Goal: Information Seeking & Learning: Find specific fact

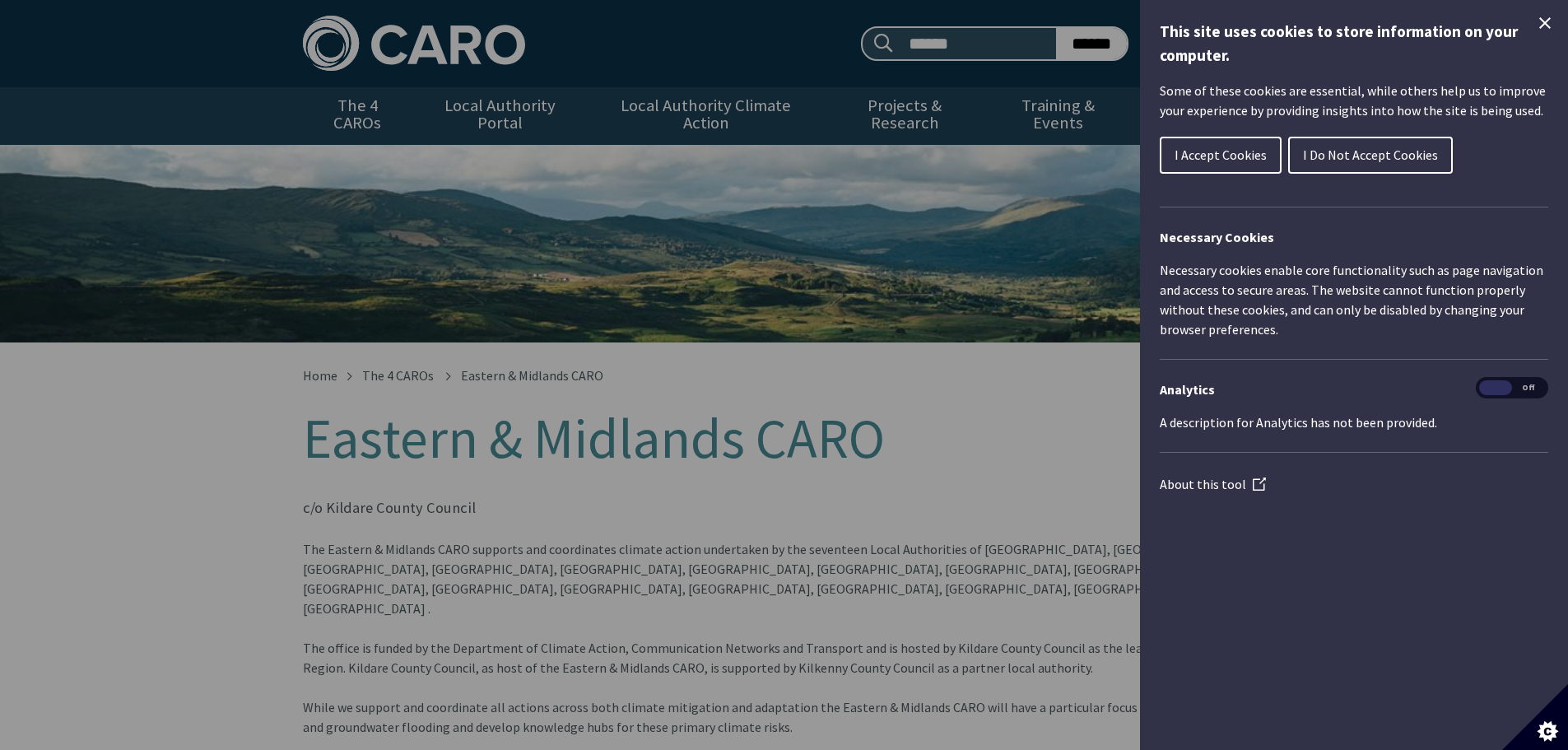
click at [1348, 165] on button "I Do Not Accept Cookies" at bounding box center [1371, 155] width 165 height 37
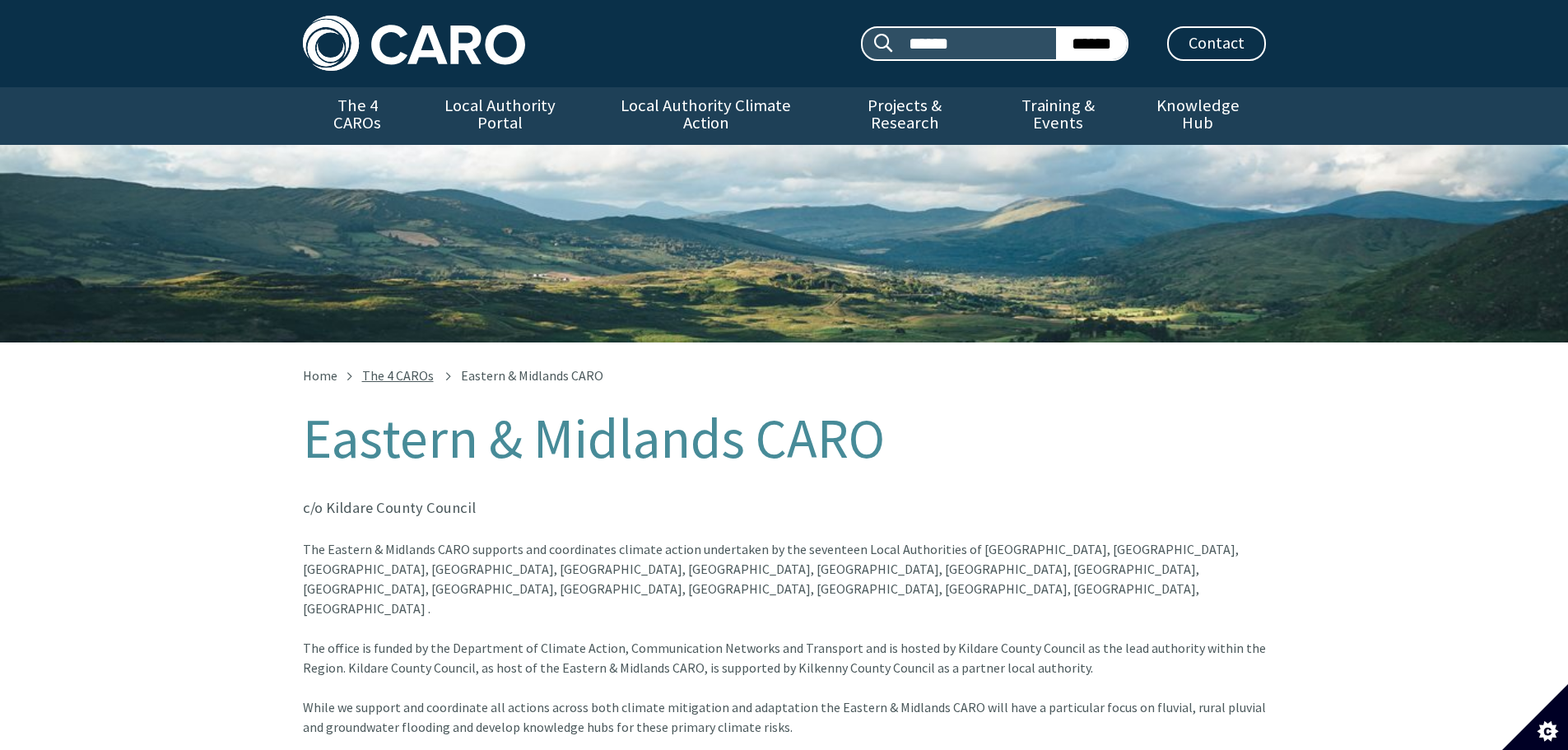
click at [410, 367] on link "The 4 CAROs" at bounding box center [398, 375] width 72 height 16
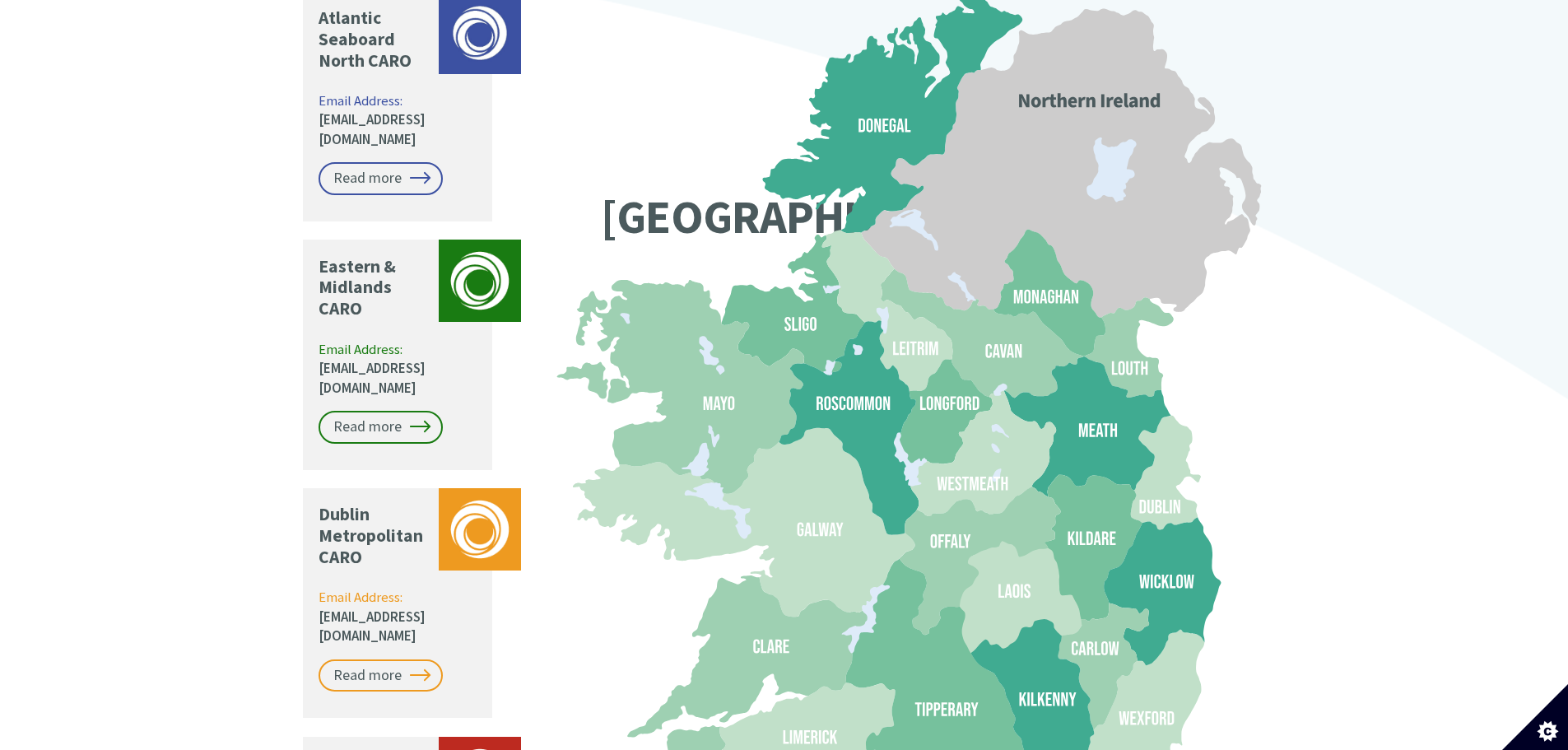
scroll to position [1399, 0]
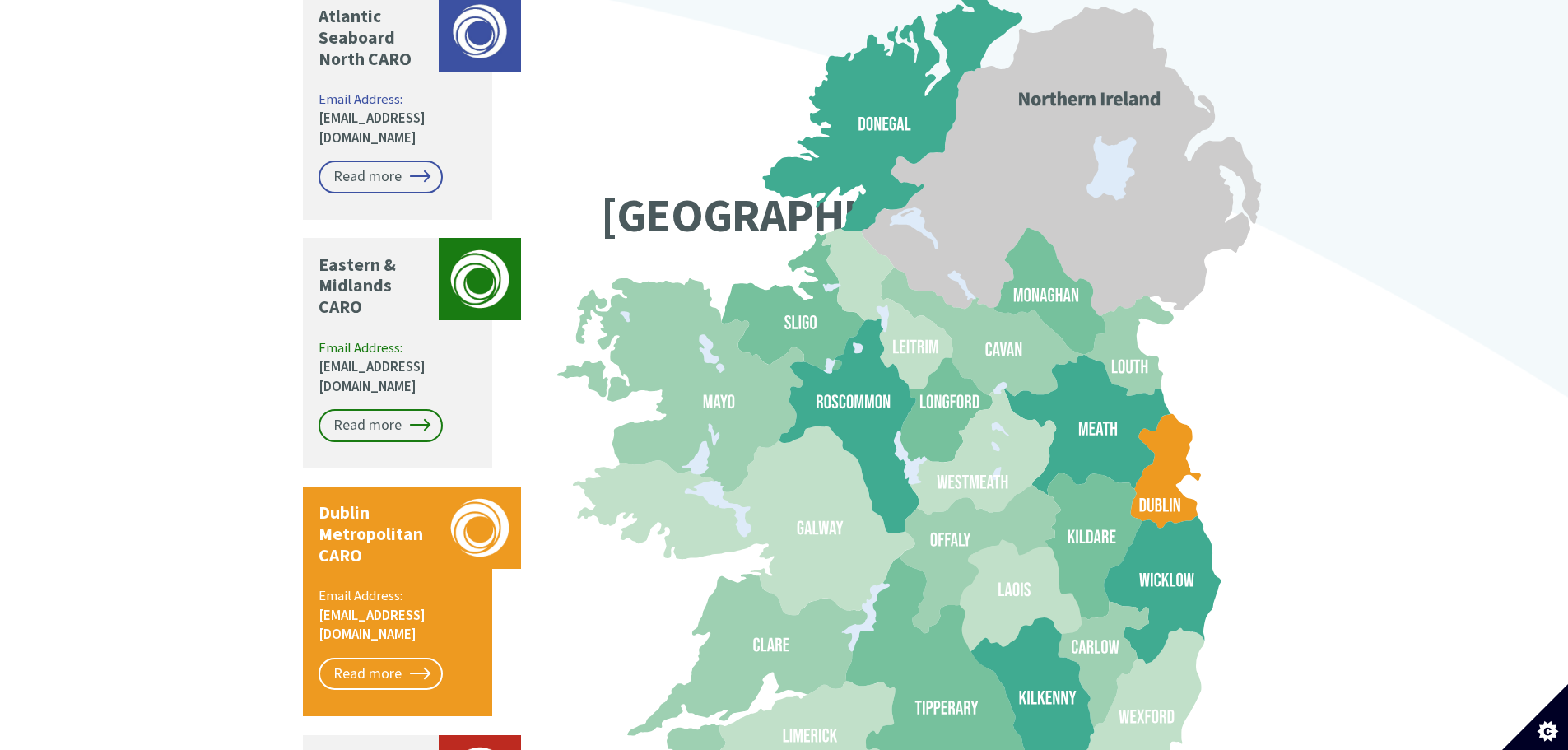
click at [1158, 437] on icon at bounding box center [1166, 472] width 70 height 114
click at [373, 658] on link "Read more" at bounding box center [380, 674] width 124 height 33
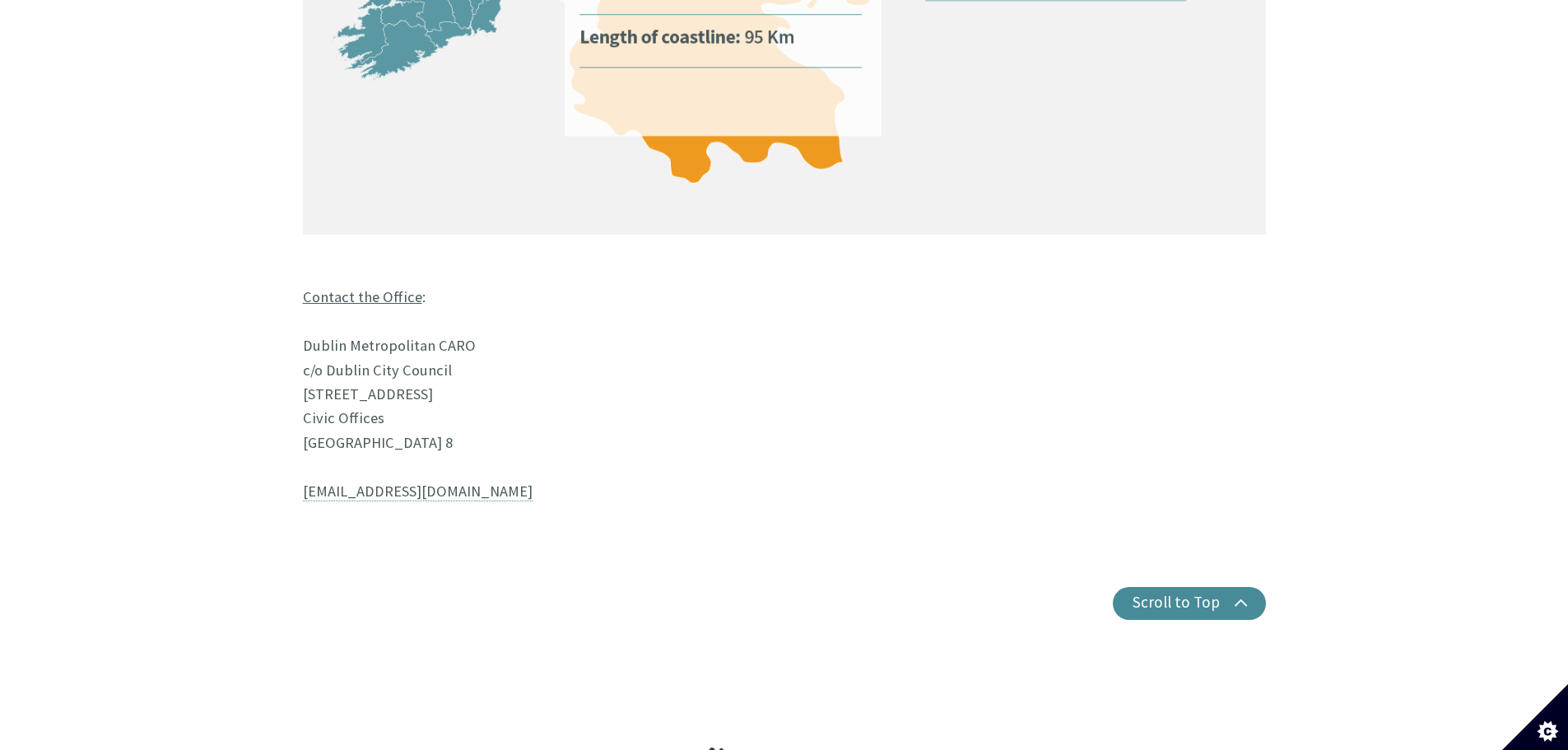
scroll to position [1358, 0]
copy p "c/o Dublin City Council Block 1, Floor 6 Civic Offices Dublin 8"
drag, startPoint x: 300, startPoint y: 290, endPoint x: 359, endPoint y: 366, distance: 96.2
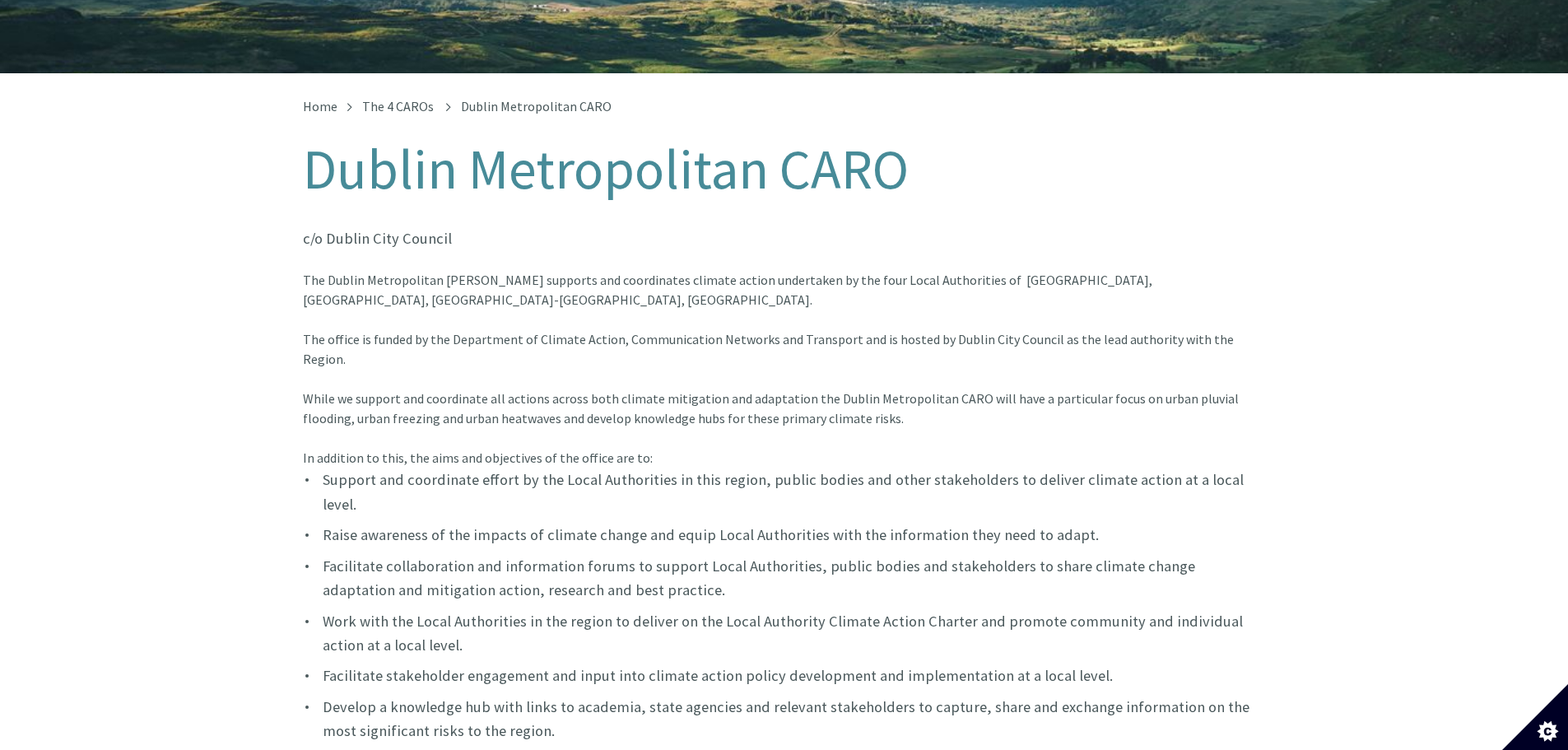
scroll to position [0, 0]
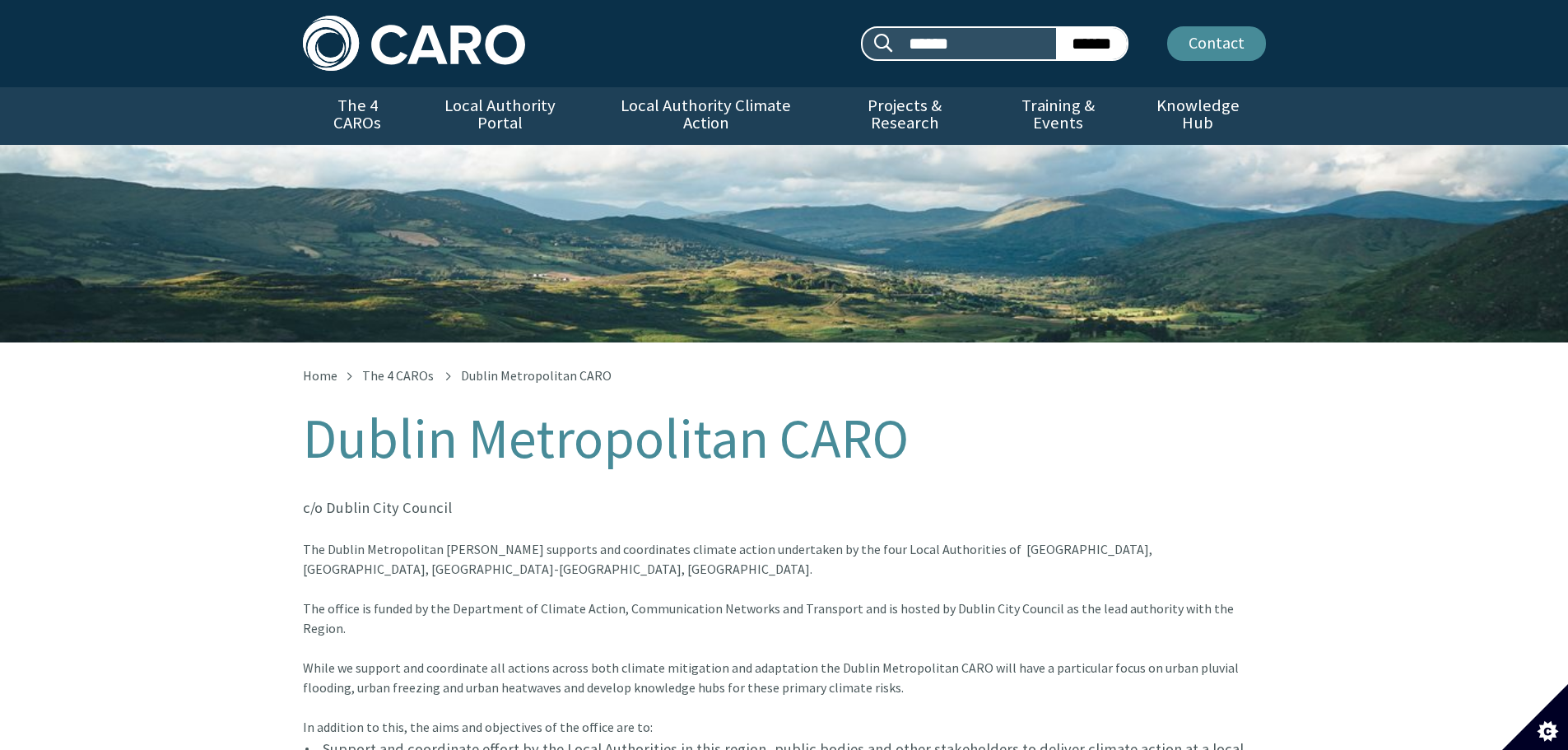
click at [1225, 50] on link "Contact" at bounding box center [1217, 44] width 99 height 34
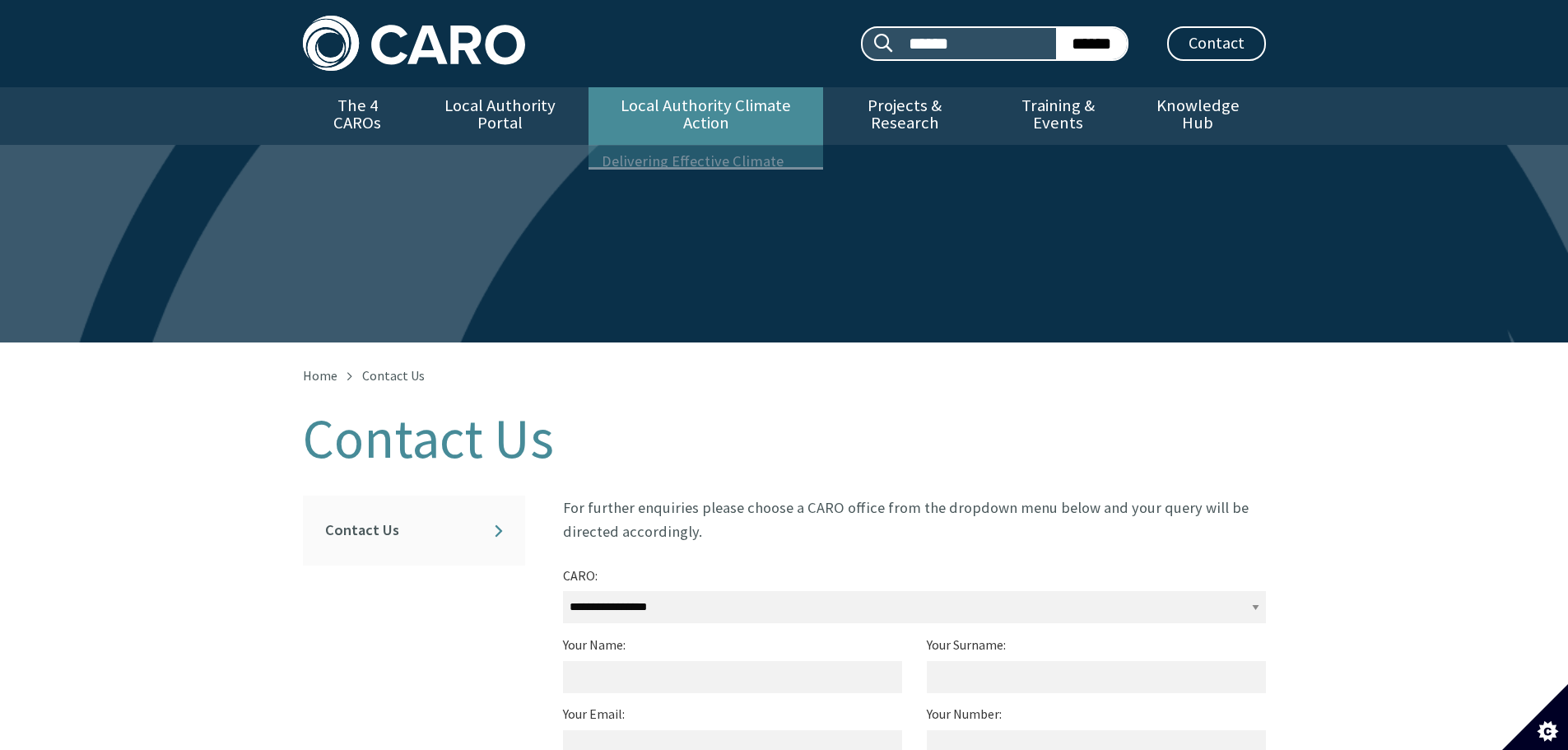
click at [778, 106] on link "Local Authority Climate Action" at bounding box center [706, 115] width 235 height 57
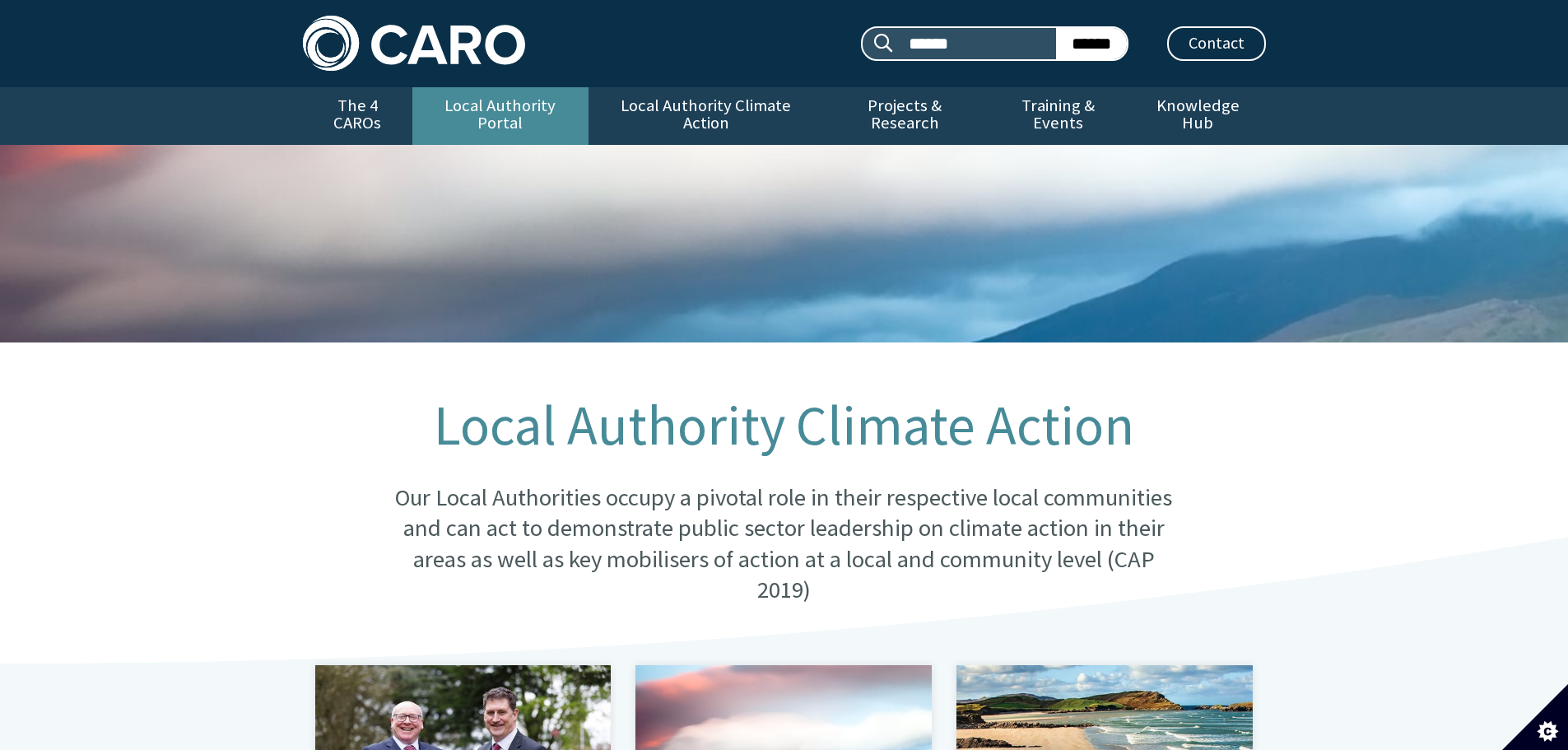
click at [490, 103] on link "Local Authority Portal" at bounding box center [501, 115] width 176 height 57
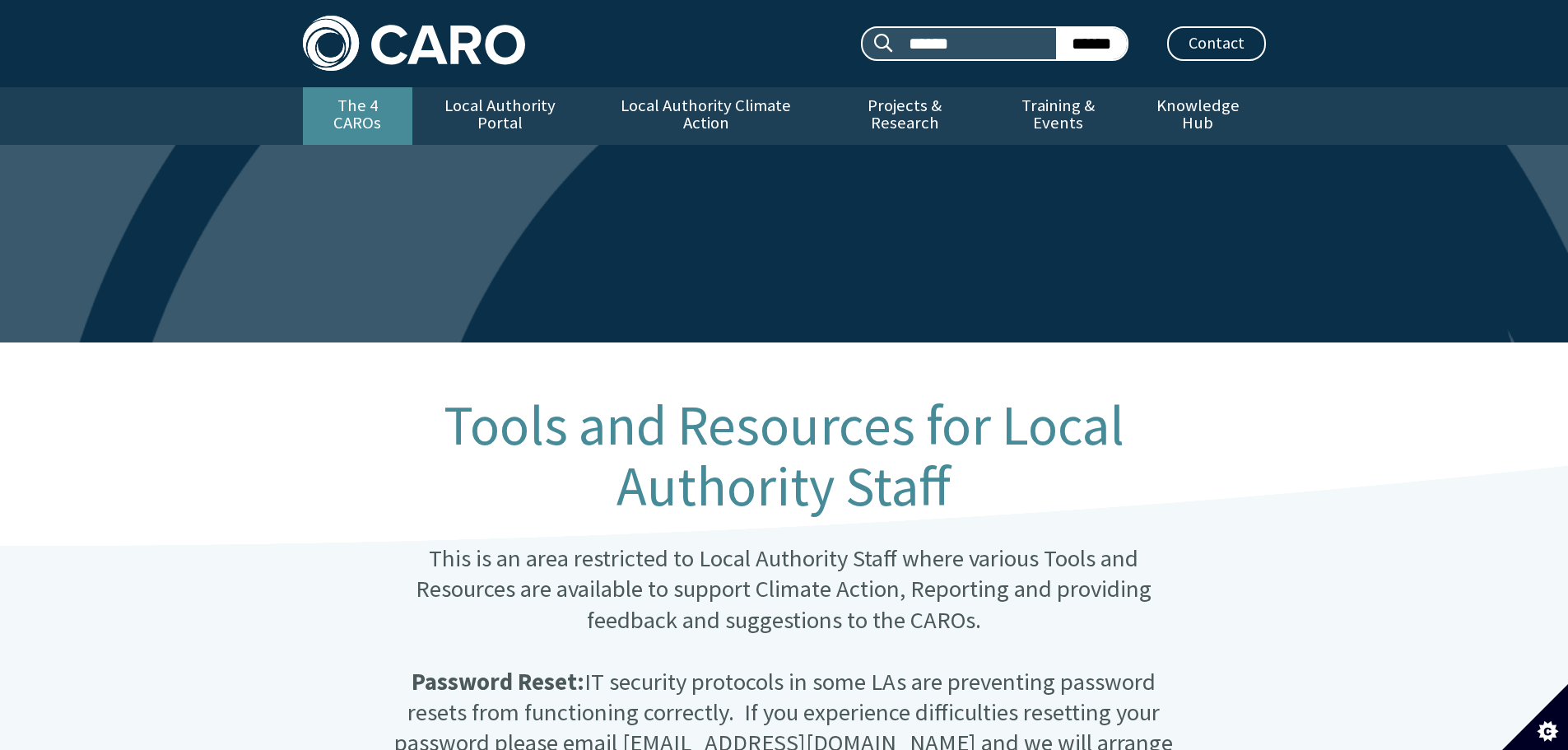
click at [336, 108] on link "The 4 CAROs" at bounding box center [358, 115] width 109 height 57
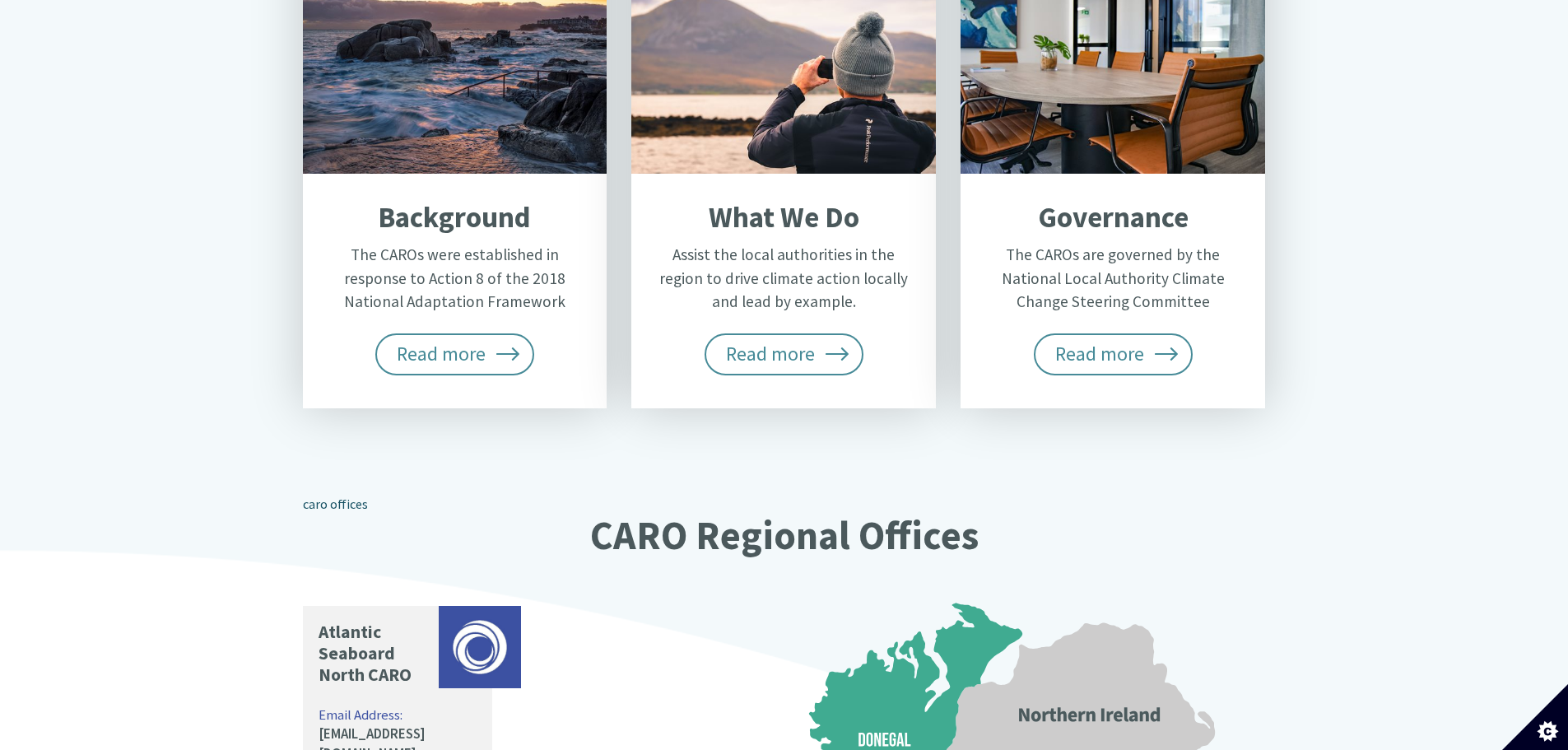
scroll to position [784, 0]
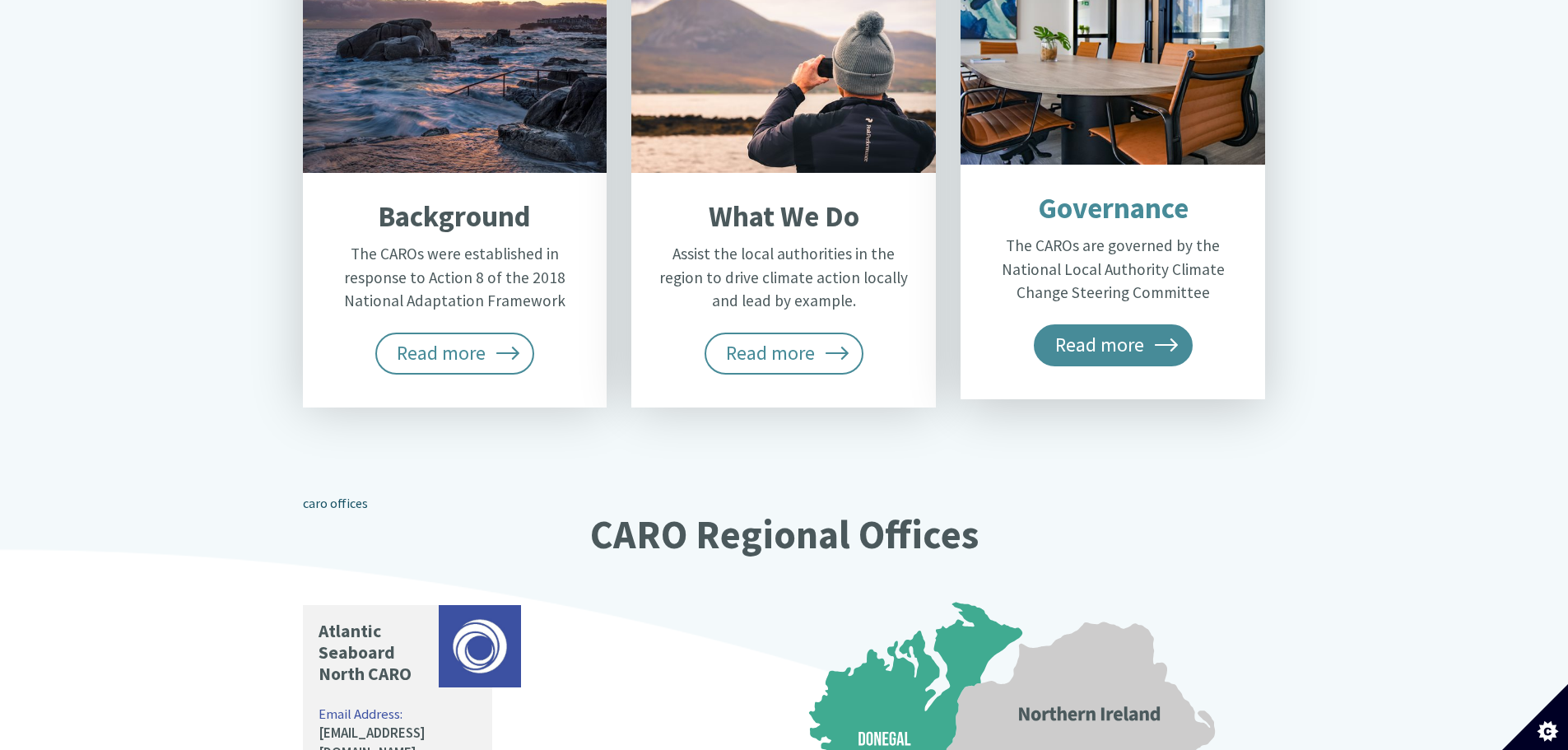
click at [1126, 325] on span "Read more" at bounding box center [1113, 345] width 160 height 41
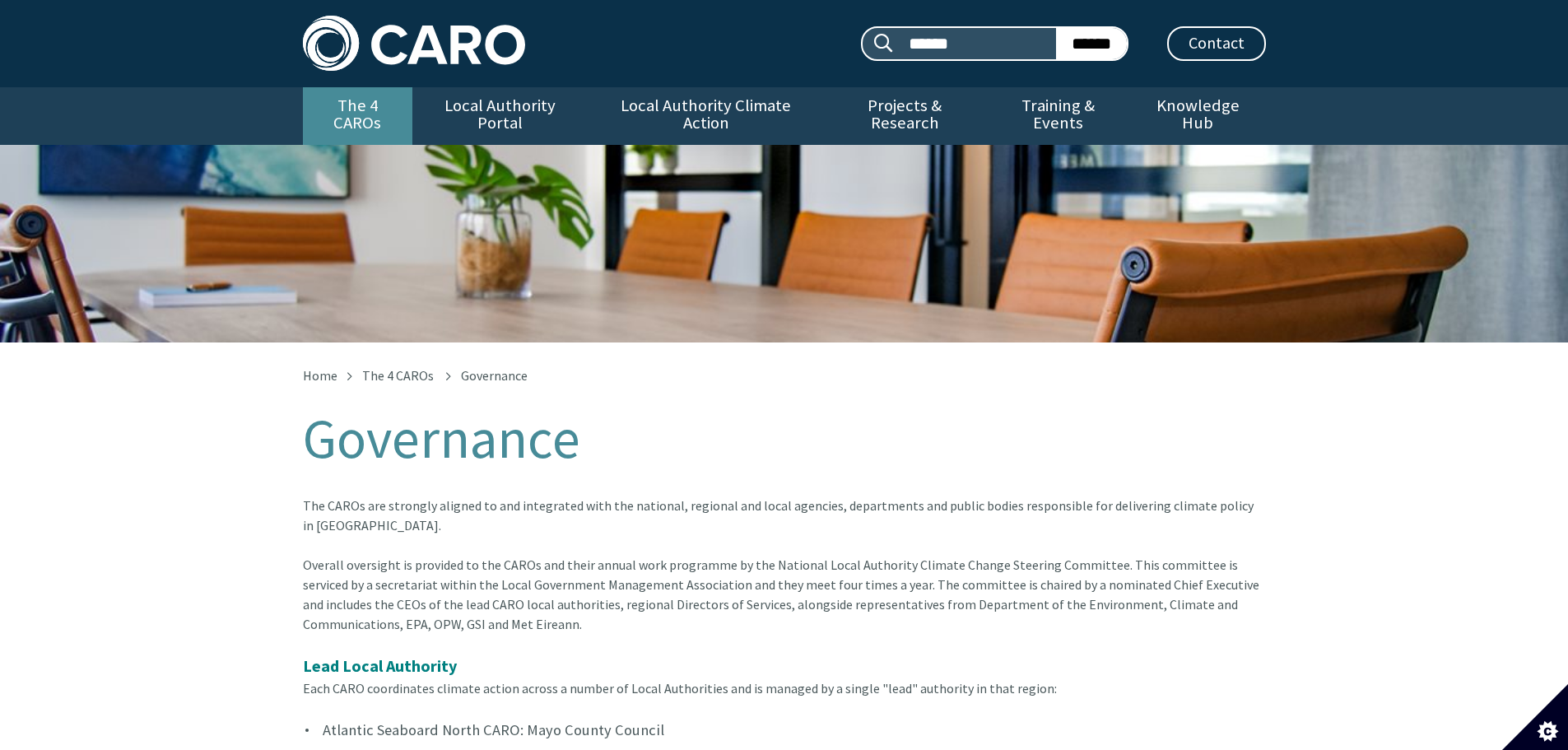
click at [383, 109] on link "The 4 CAROs" at bounding box center [358, 115] width 109 height 57
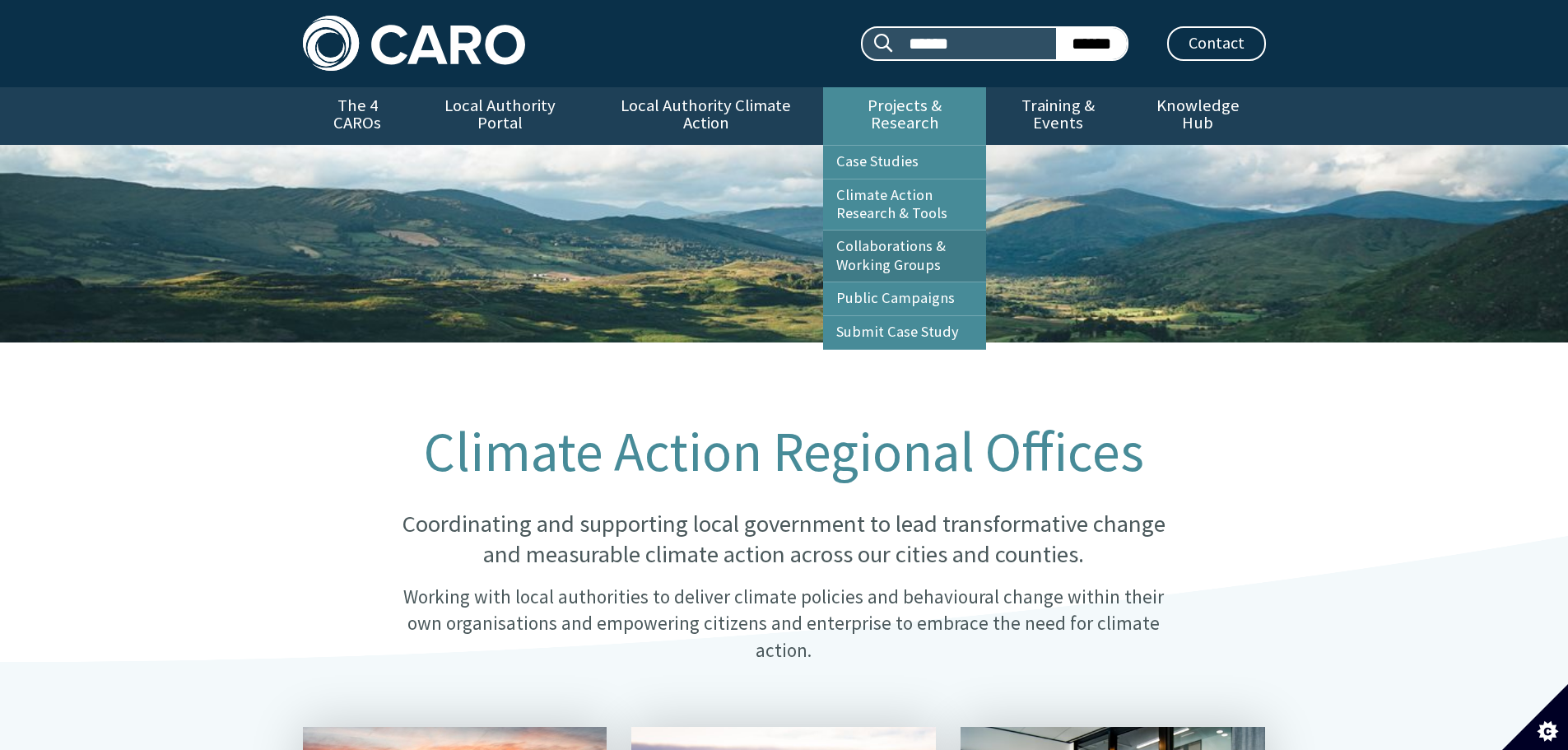
click at [889, 231] on link "Collaborations & Working Groups" at bounding box center [904, 256] width 163 height 51
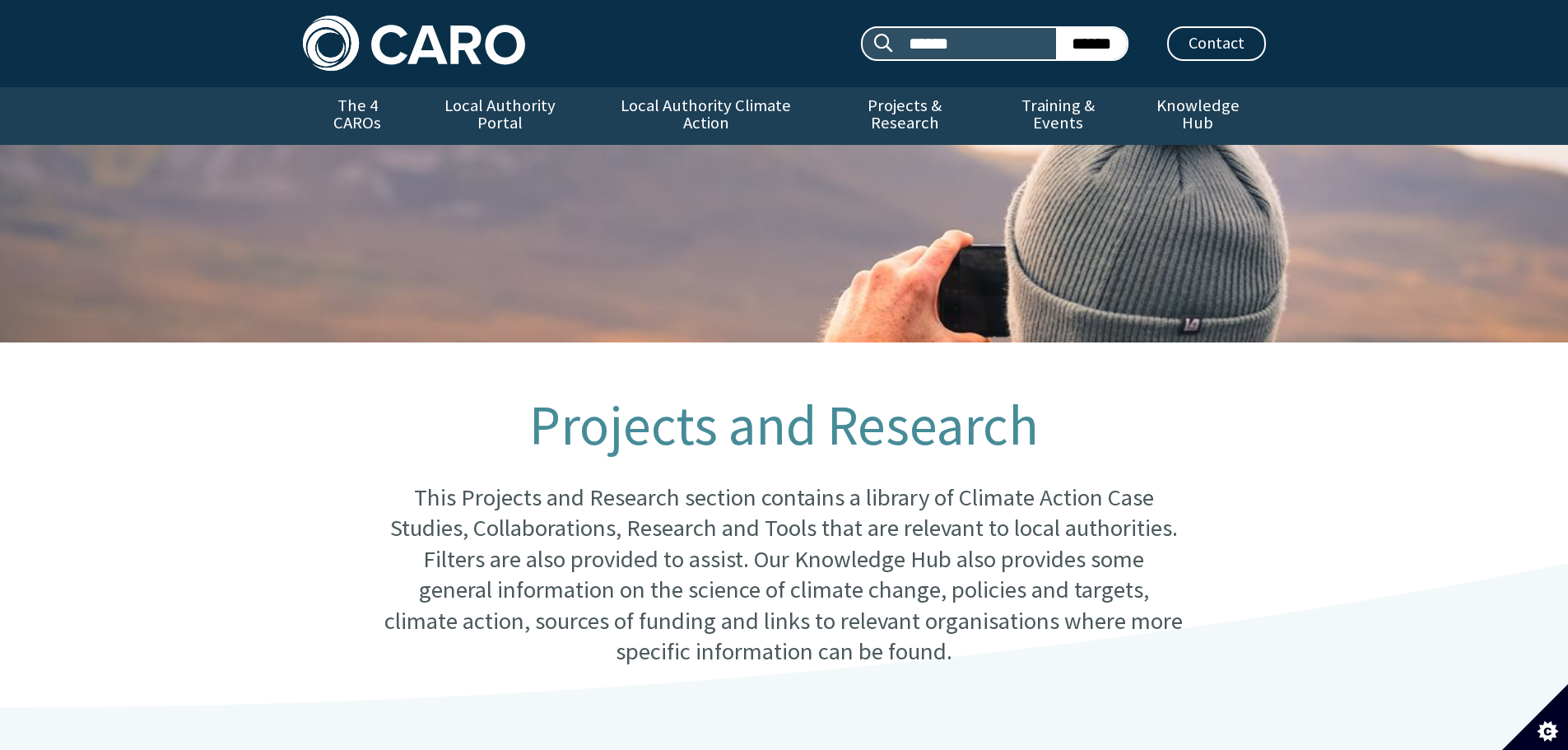
click at [449, 44] on img at bounding box center [414, 43] width 222 height 56
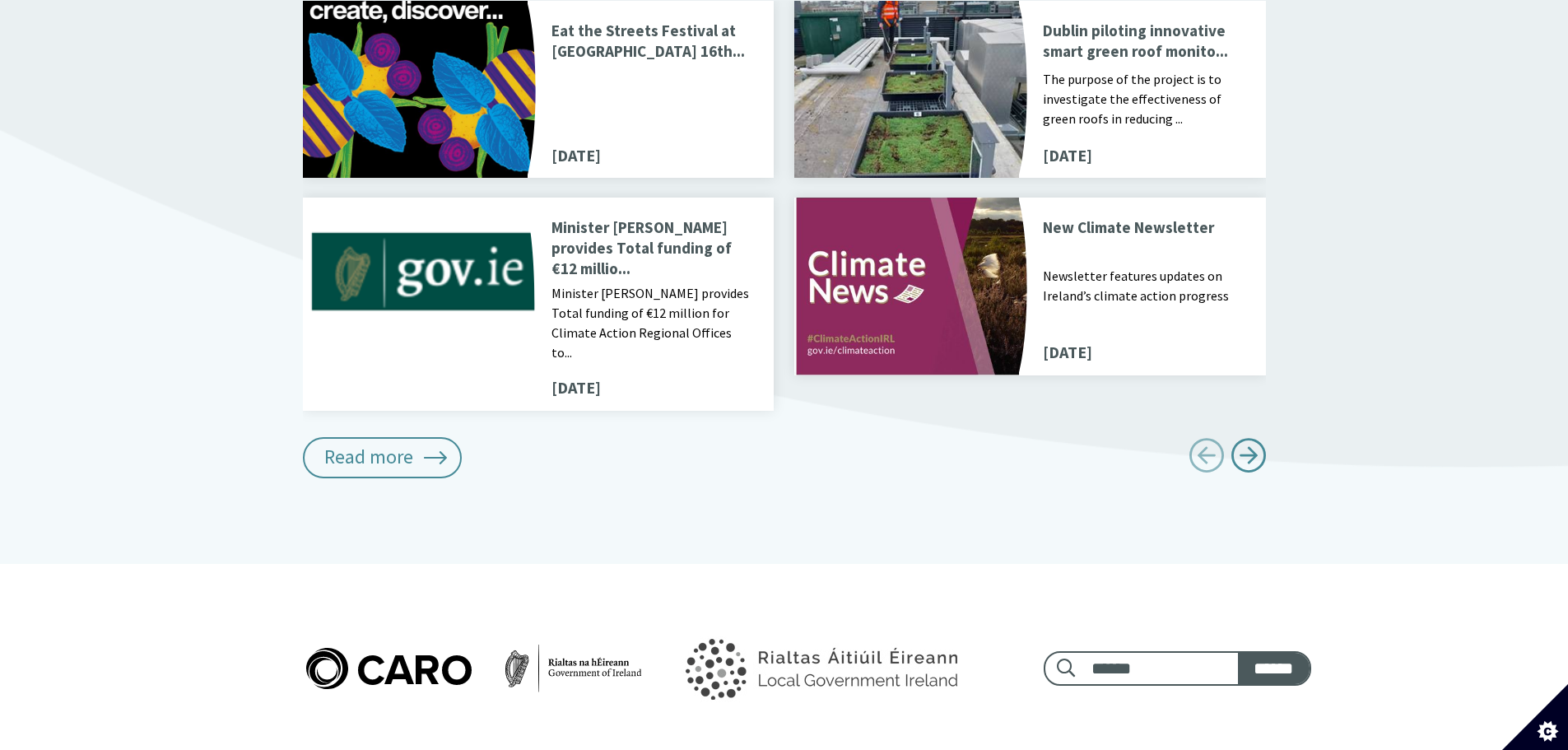
scroll to position [1938, 0]
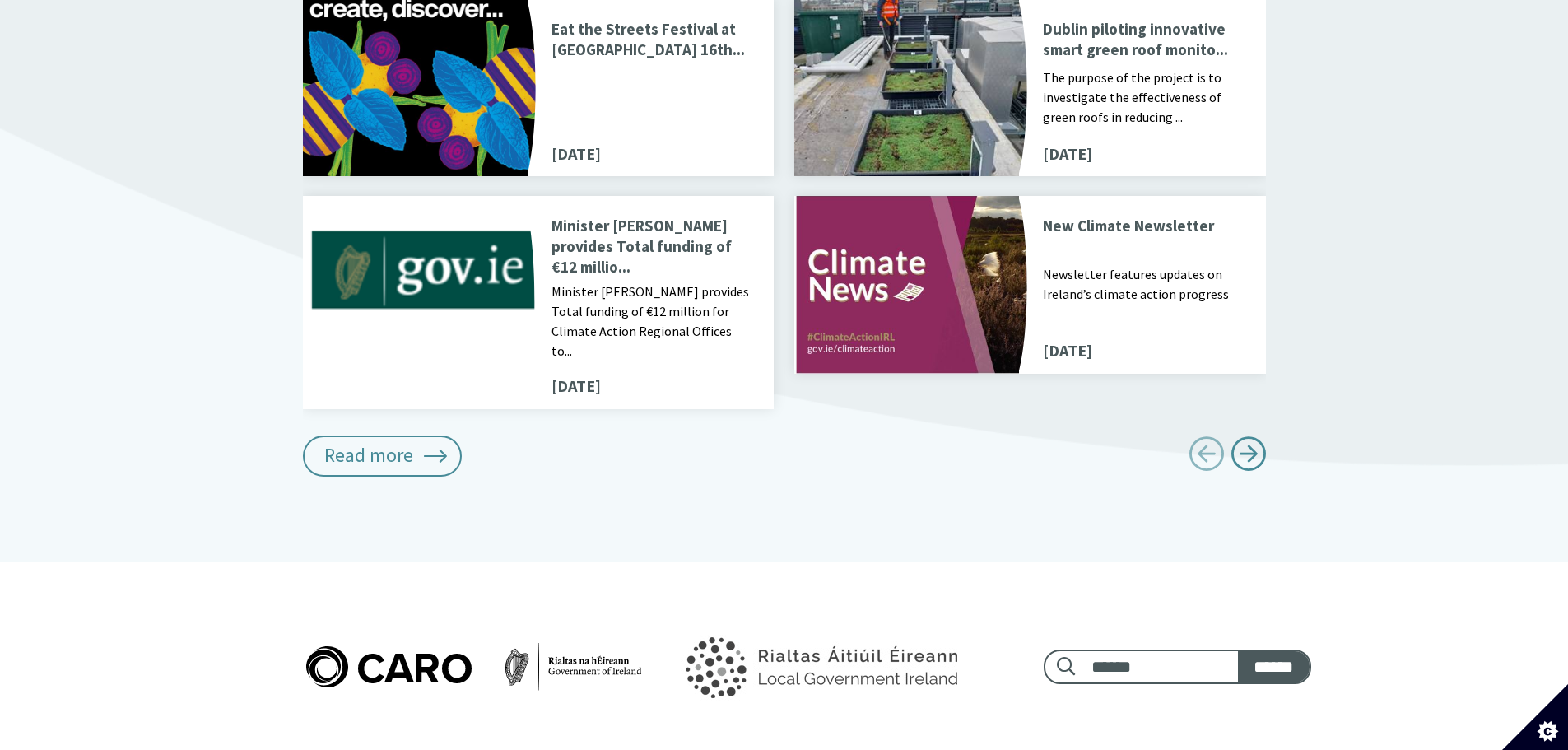
click at [648, 226] on p "Minister Ryan provides Total funding of €12 millio..." at bounding box center [652, 246] width 203 height 62
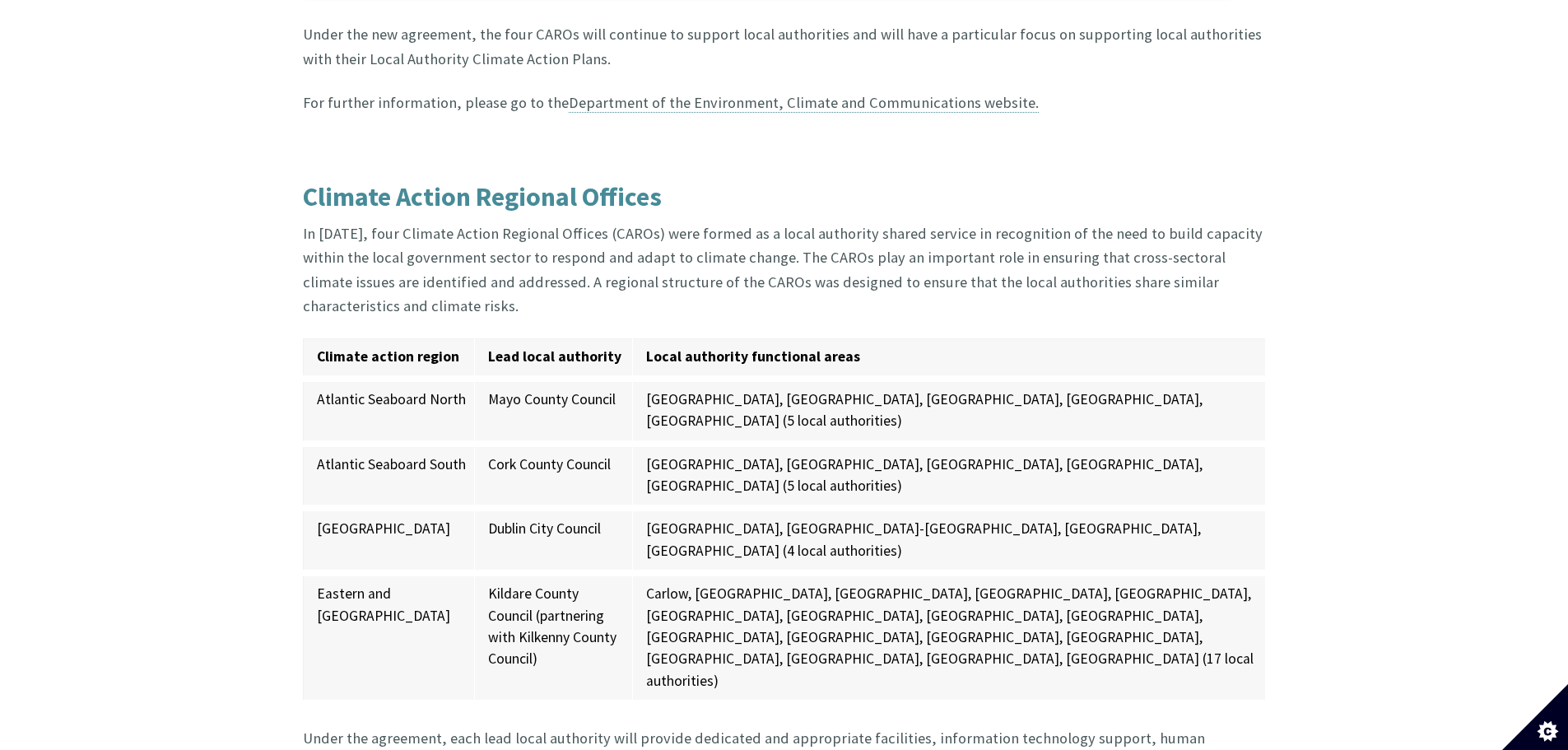
scroll to position [1811, 0]
drag, startPoint x: 362, startPoint y: 533, endPoint x: 314, endPoint y: 510, distance: 53.2
click at [314, 510] on td "[GEOGRAPHIC_DATA]" at bounding box center [389, 541] width 172 height 65
copy td "[GEOGRAPHIC_DATA]"
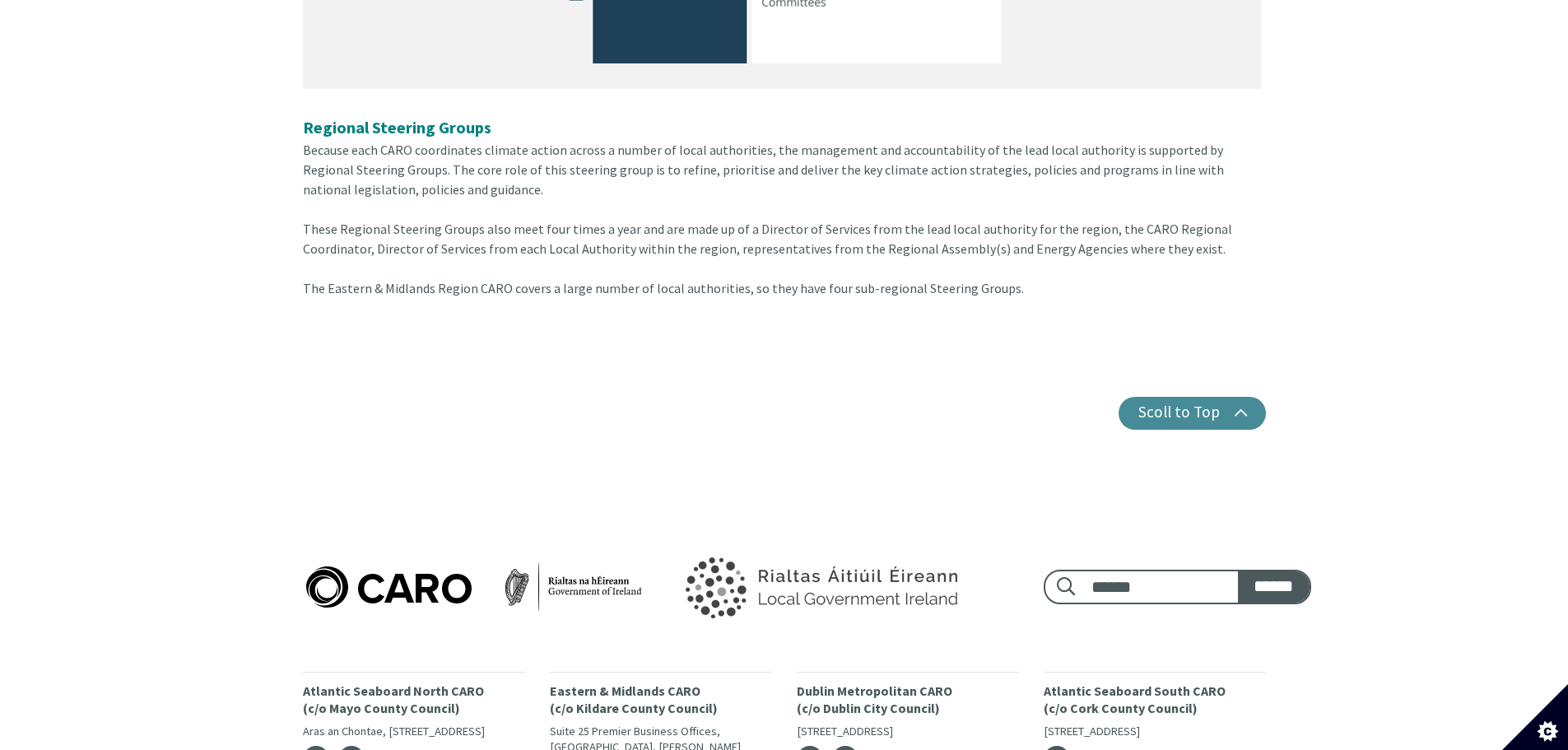
scroll to position [1385, 0]
